Goal: Check status: Check status

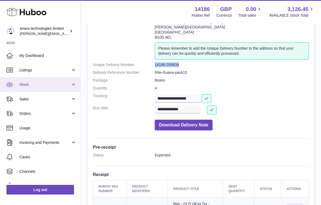
click at [54, 87] on link "Stock" at bounding box center [40, 84] width 80 height 15
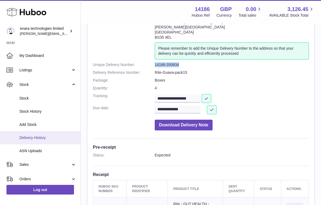
click at [52, 134] on link "Delivery History" at bounding box center [40, 137] width 80 height 13
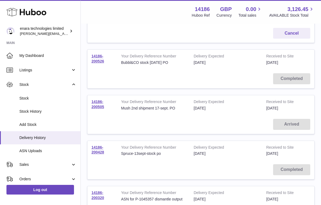
scroll to position [155, 0]
click at [101, 105] on link "14186-200505" at bounding box center [97, 104] width 13 height 9
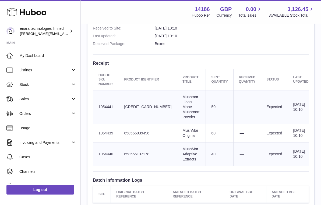
scroll to position [179, 0]
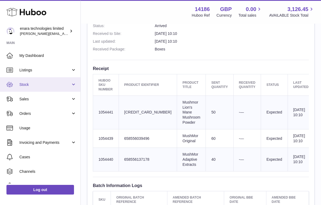
click at [61, 84] on span "Stock" at bounding box center [44, 84] width 51 height 5
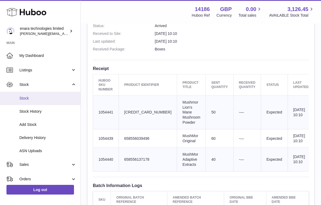
click at [51, 98] on span "Stock" at bounding box center [47, 98] width 57 height 5
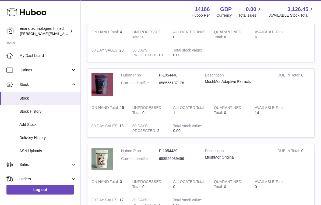
scroll to position [275, 0]
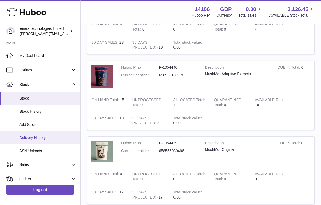
click at [44, 137] on span "Delivery History" at bounding box center [47, 138] width 57 height 5
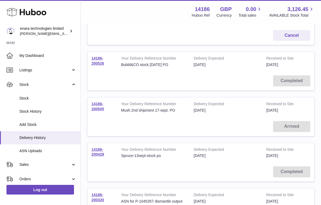
scroll to position [155, 0]
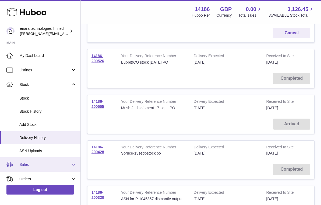
click at [53, 162] on span "Sales" at bounding box center [44, 164] width 51 height 5
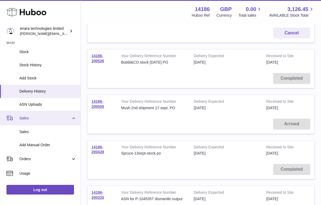
scroll to position [52, 0]
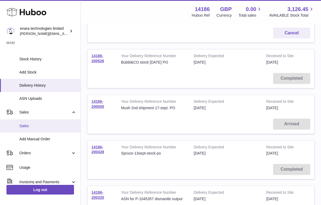
click at [42, 127] on link "Sales" at bounding box center [40, 126] width 80 height 13
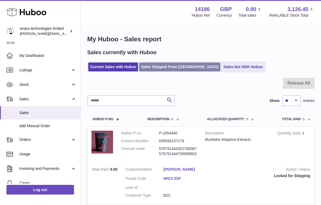
click at [179, 69] on link "Sales Shipped From [GEOGRAPHIC_DATA]" at bounding box center [179, 67] width 81 height 9
